Goal: Information Seeking & Learning: Learn about a topic

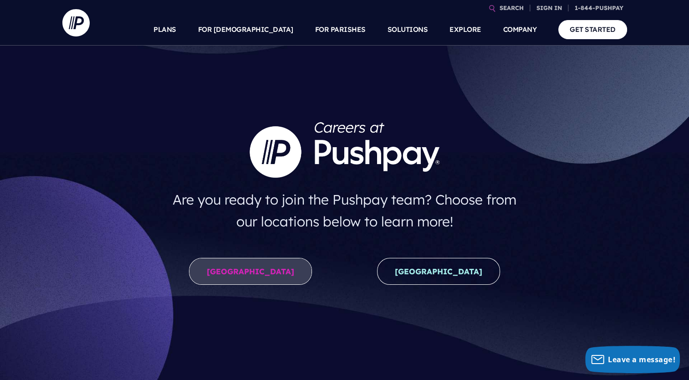
click at [241, 270] on link "[GEOGRAPHIC_DATA]" at bounding box center [250, 271] width 123 height 27
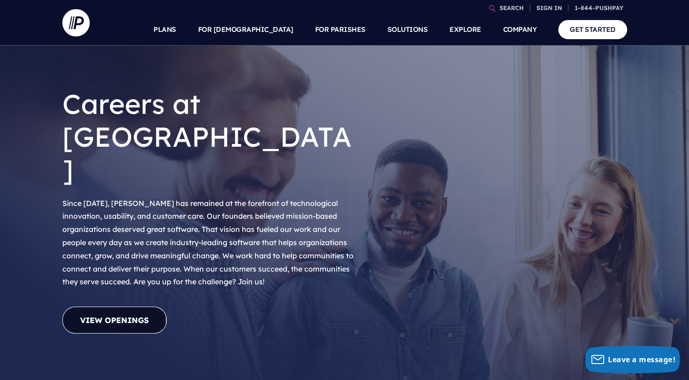
click at [89, 307] on link "View Openings" at bounding box center [114, 320] width 104 height 27
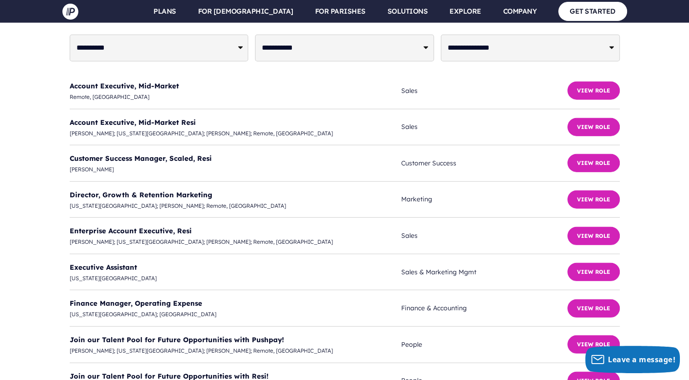
scroll to position [2314, 0]
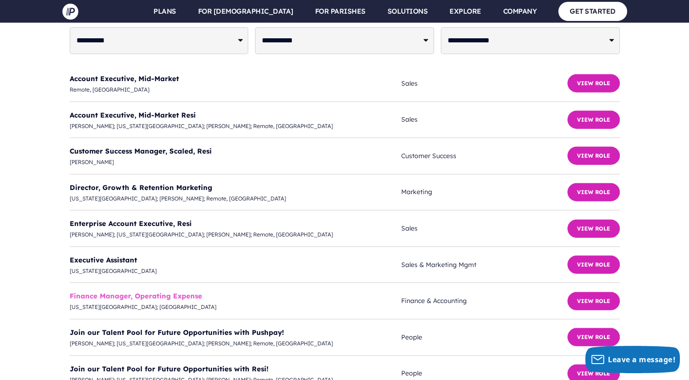
click at [154, 292] on link "Finance Manager, Operating Expense" at bounding box center [136, 296] width 133 height 9
